Goal: Information Seeking & Learning: Learn about a topic

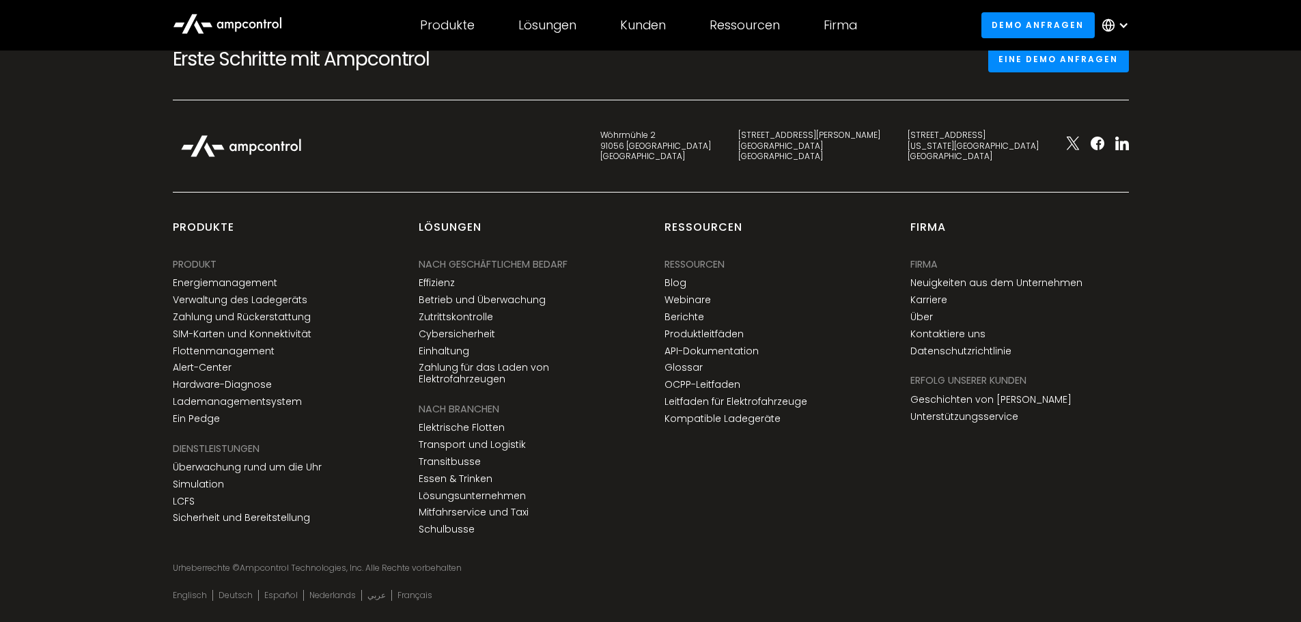
scroll to position [5190, 0]
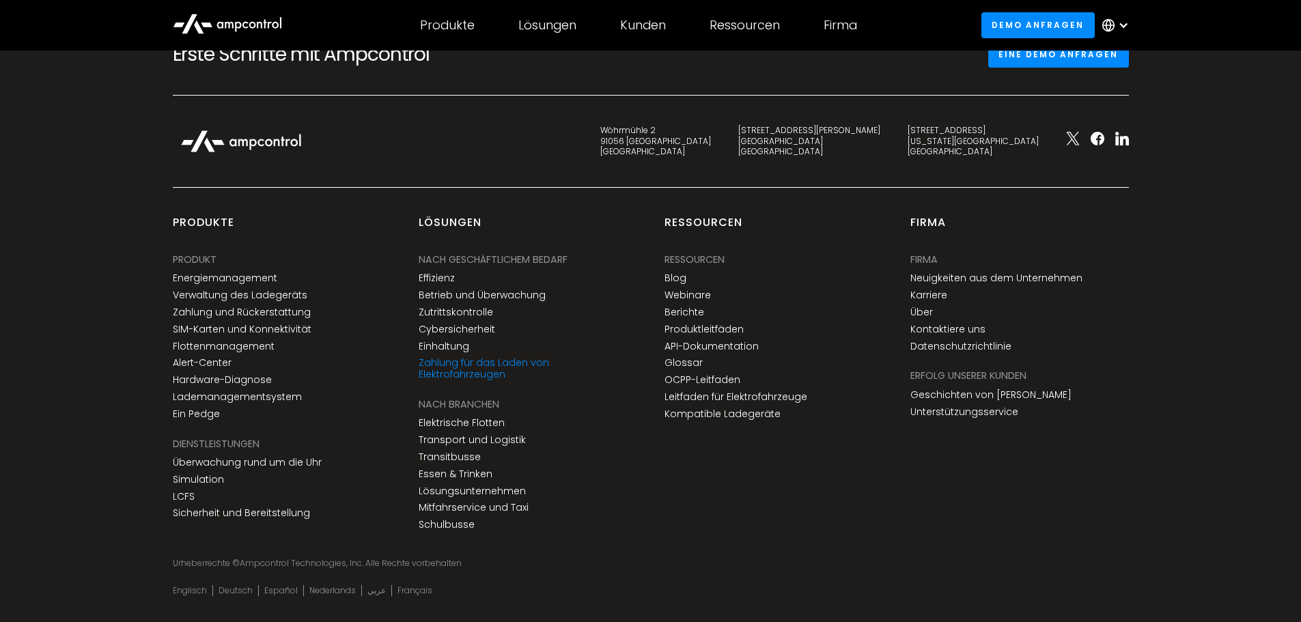
click at [587, 364] on link "Zahlung für das Laden von Elektrofahrzeugen" at bounding box center [528, 368] width 219 height 23
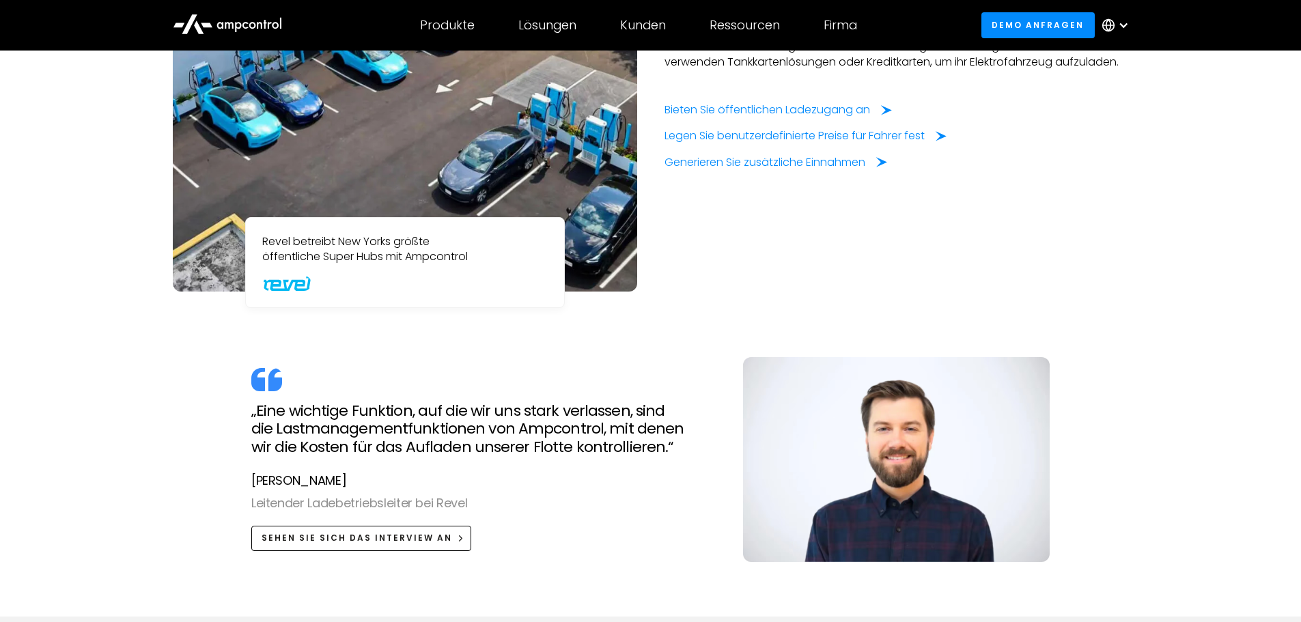
scroll to position [1093, 0]
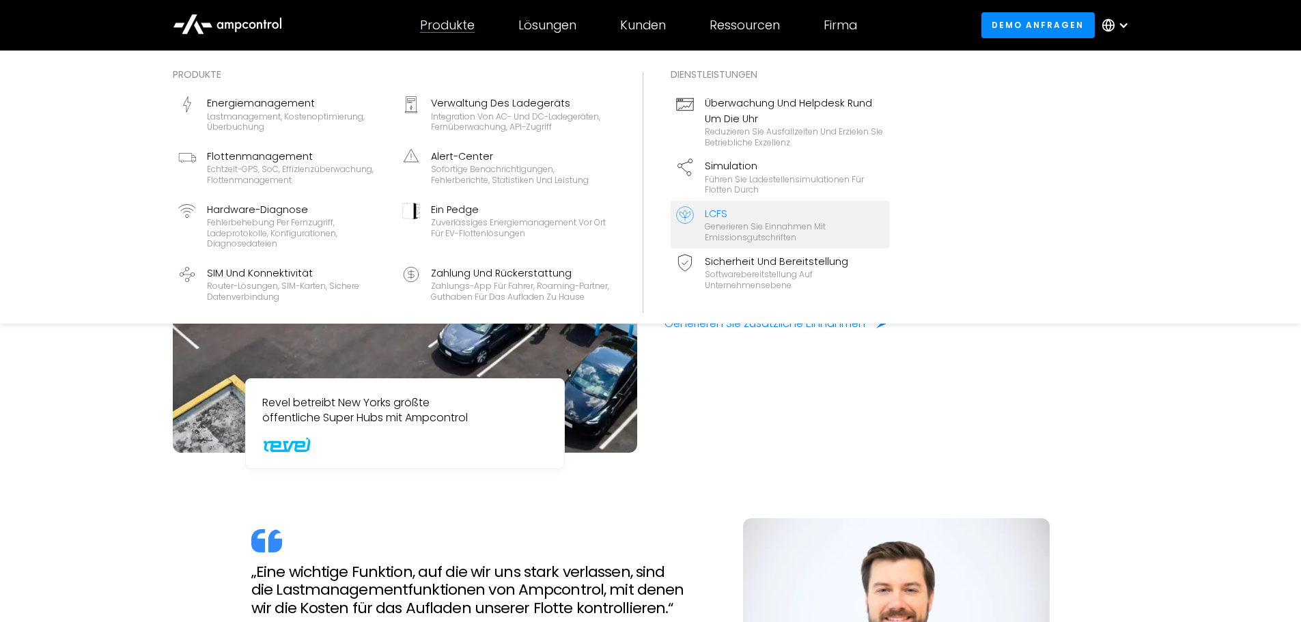
click at [833, 216] on div "LCFS" at bounding box center [794, 213] width 179 height 15
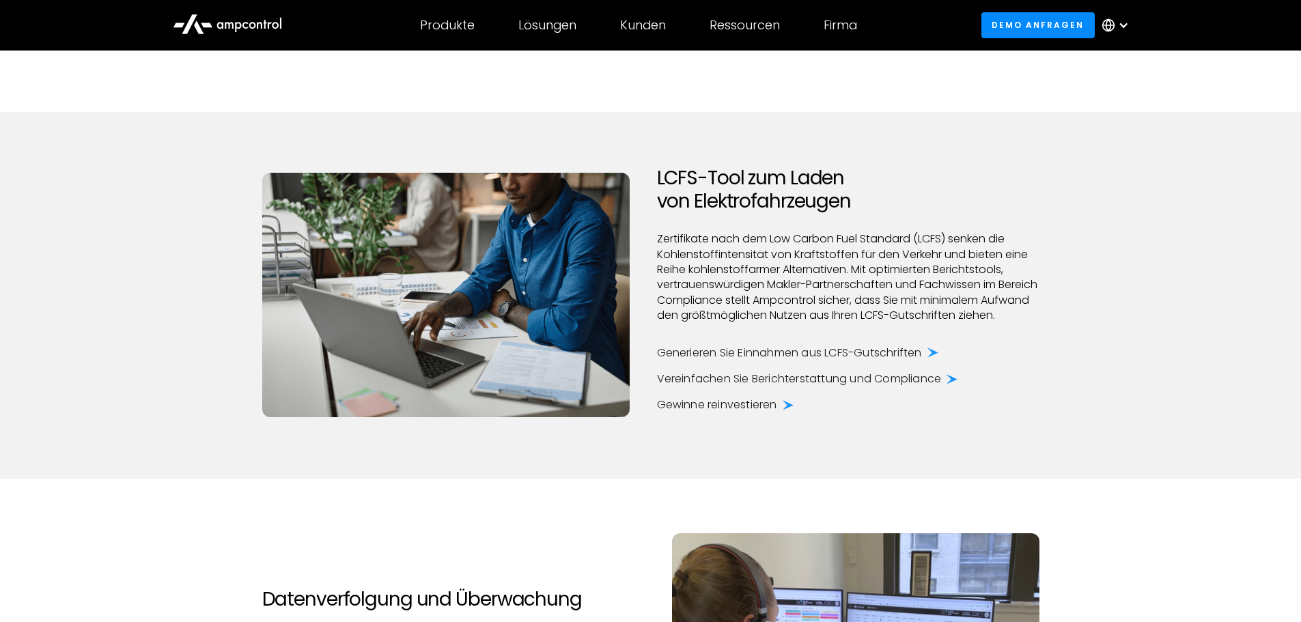
scroll to position [888, 0]
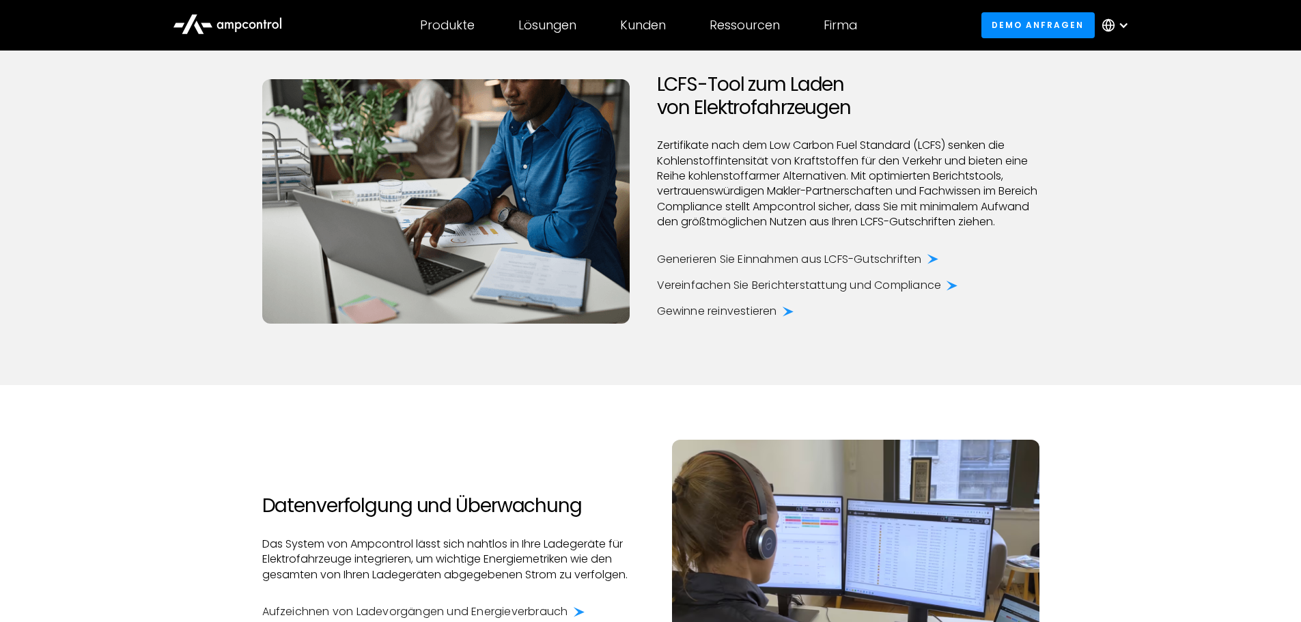
click at [862, 293] on div "Vereinfachen Sie Berichterstattung und Compliance" at bounding box center [799, 285] width 285 height 15
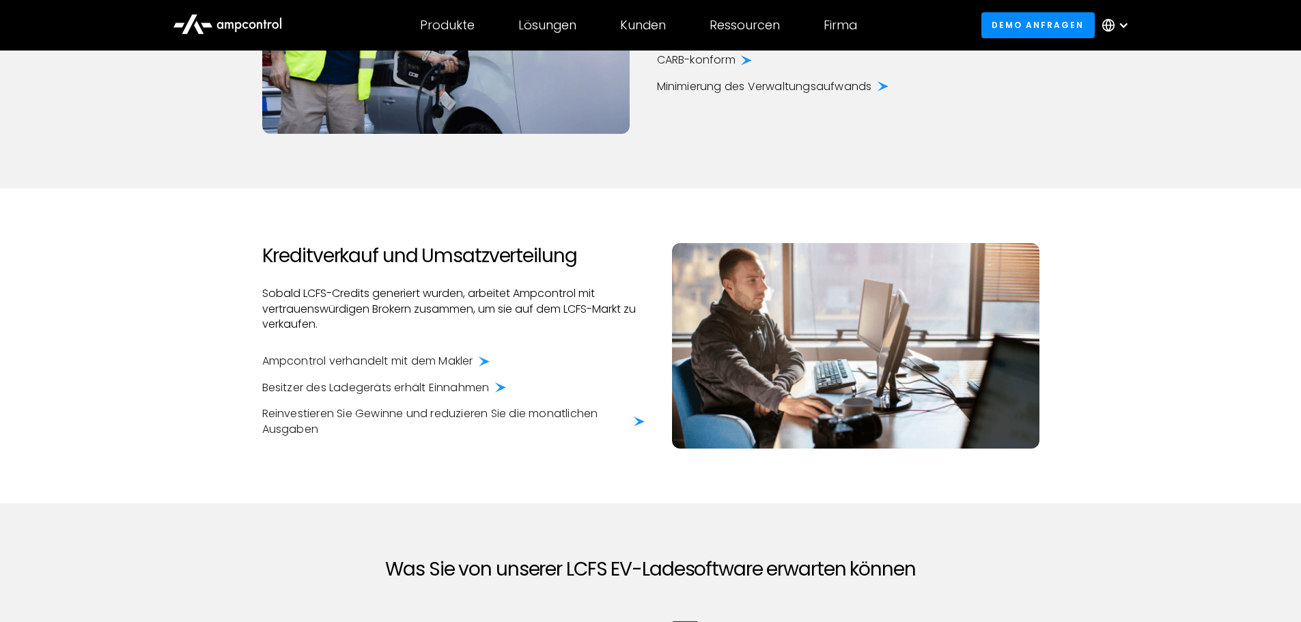
scroll to position [453, 0]
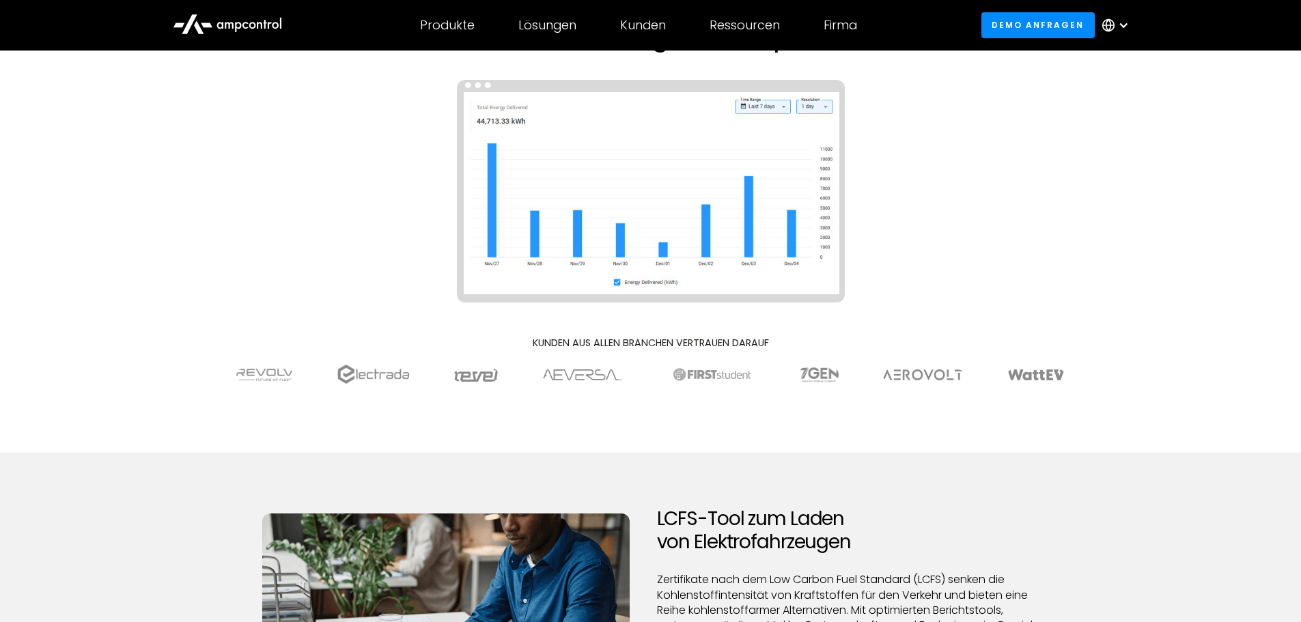
drag, startPoint x: 1212, startPoint y: 326, endPoint x: 1090, endPoint y: 44, distance: 307.4
